Goal: Navigation & Orientation: Find specific page/section

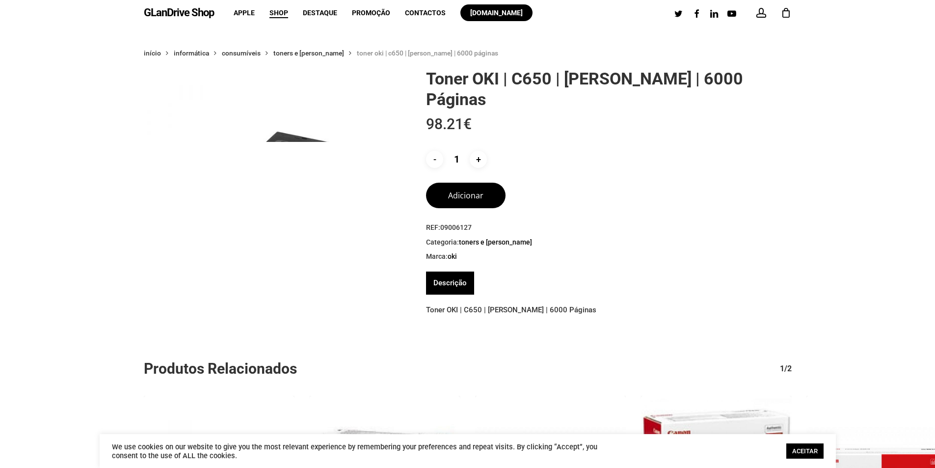
click at [807, 451] on link "ACEITAR" at bounding box center [804, 450] width 37 height 15
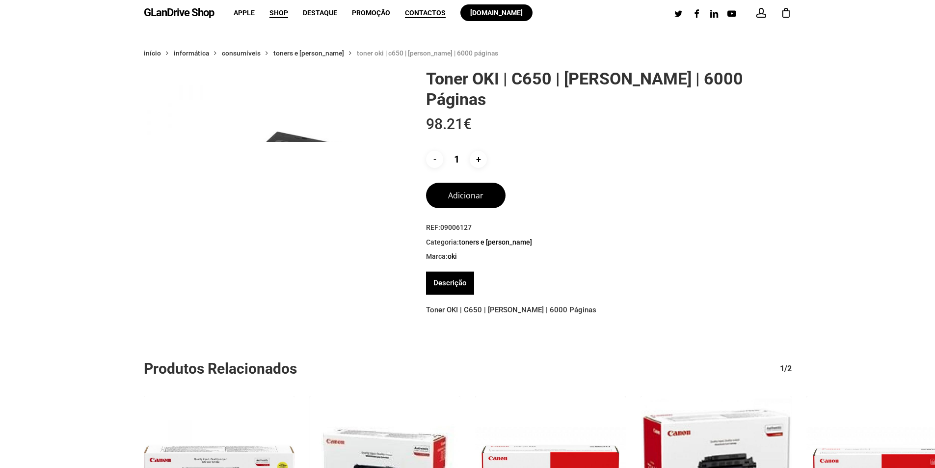
click at [422, 11] on span "Contactos" at bounding box center [425, 13] width 41 height 8
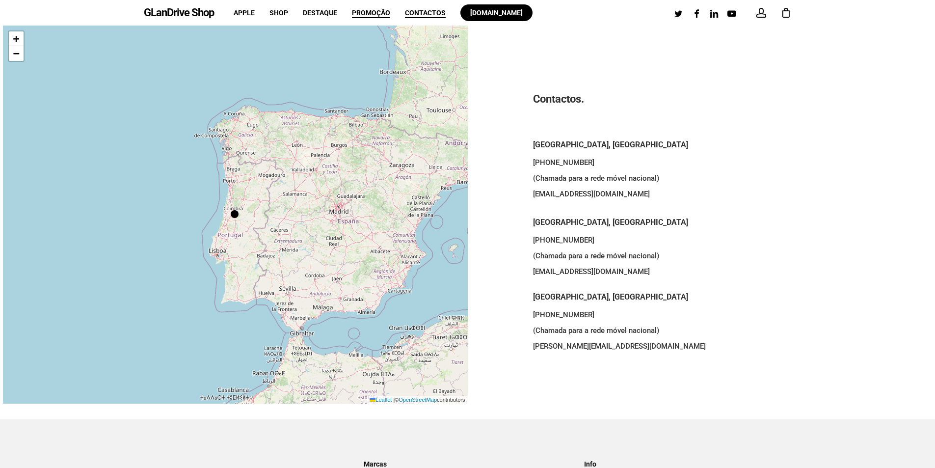
click at [355, 10] on span "Promoção" at bounding box center [371, 13] width 38 height 8
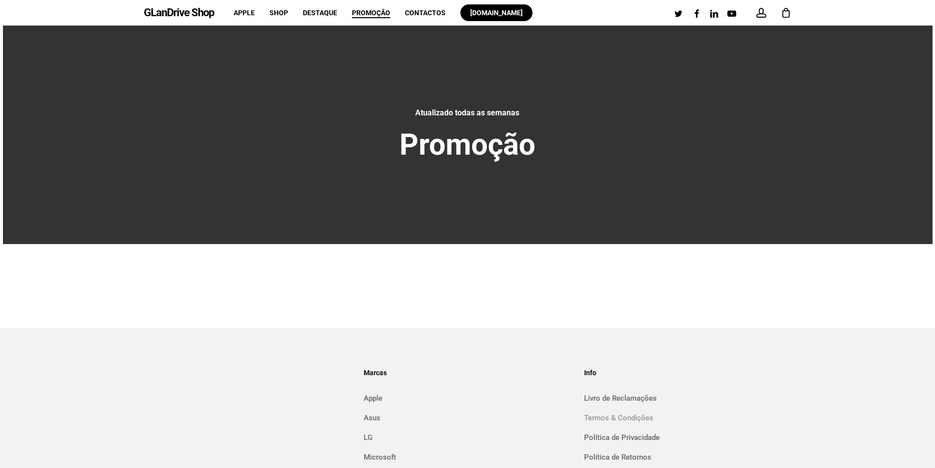
click at [633, 417] on link "Termos & Condições" at bounding box center [687, 418] width 207 height 16
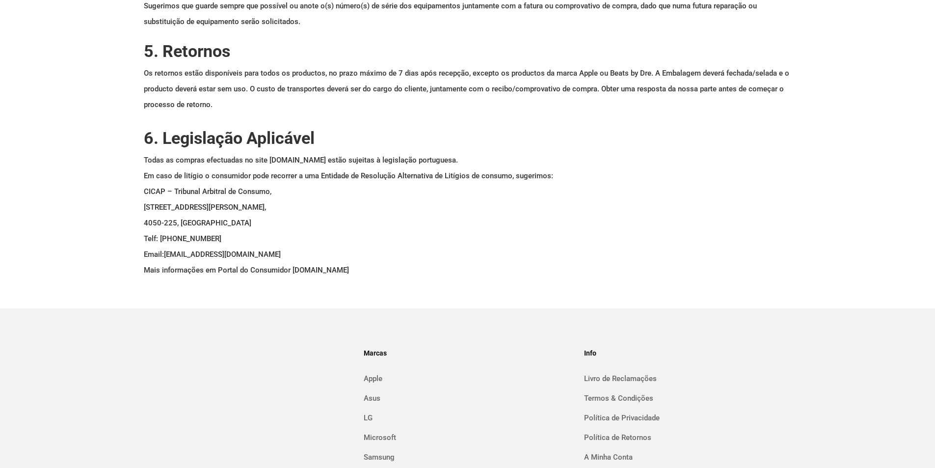
scroll to position [1276, 0]
